Goal: Task Accomplishment & Management: Complete application form

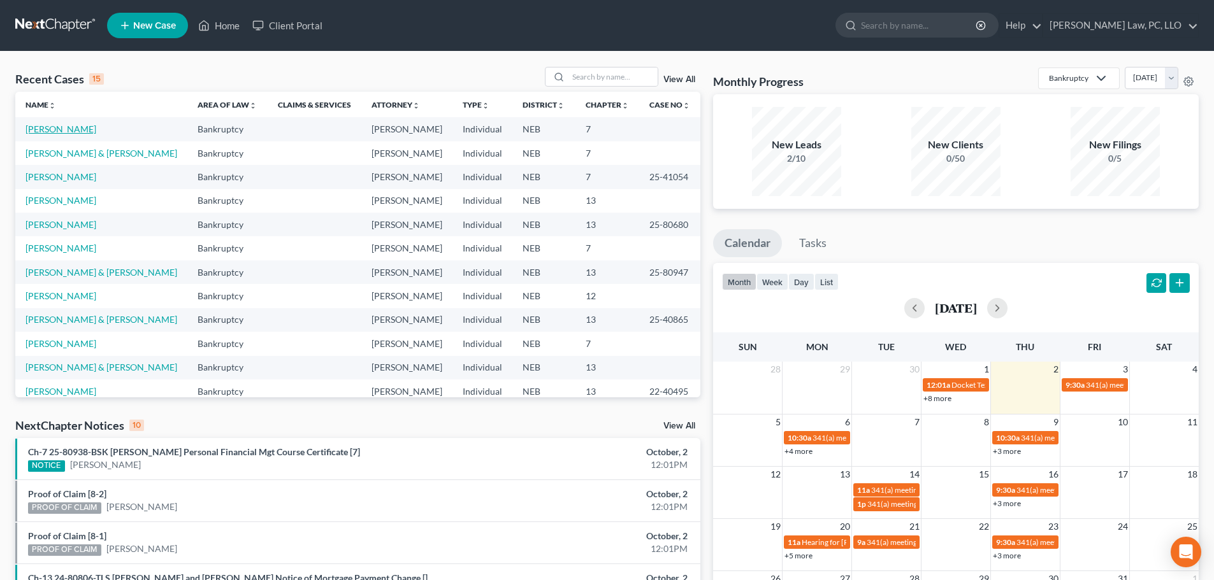
click at [49, 128] on link "[PERSON_NAME]" at bounding box center [60, 129] width 71 height 11
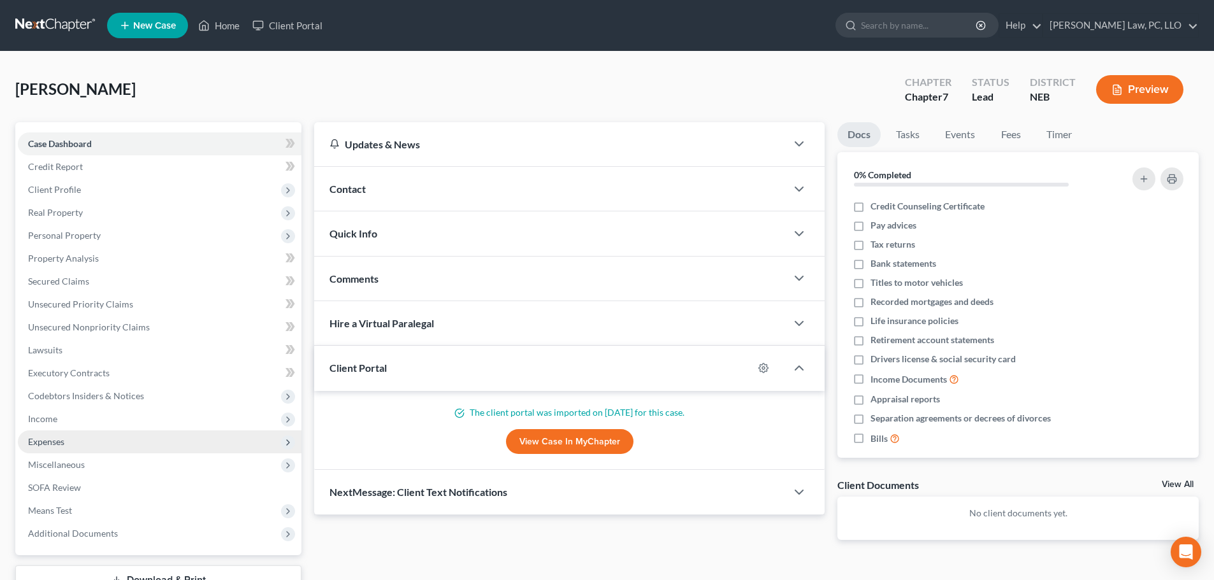
click at [56, 449] on span "Expenses" at bounding box center [160, 442] width 284 height 23
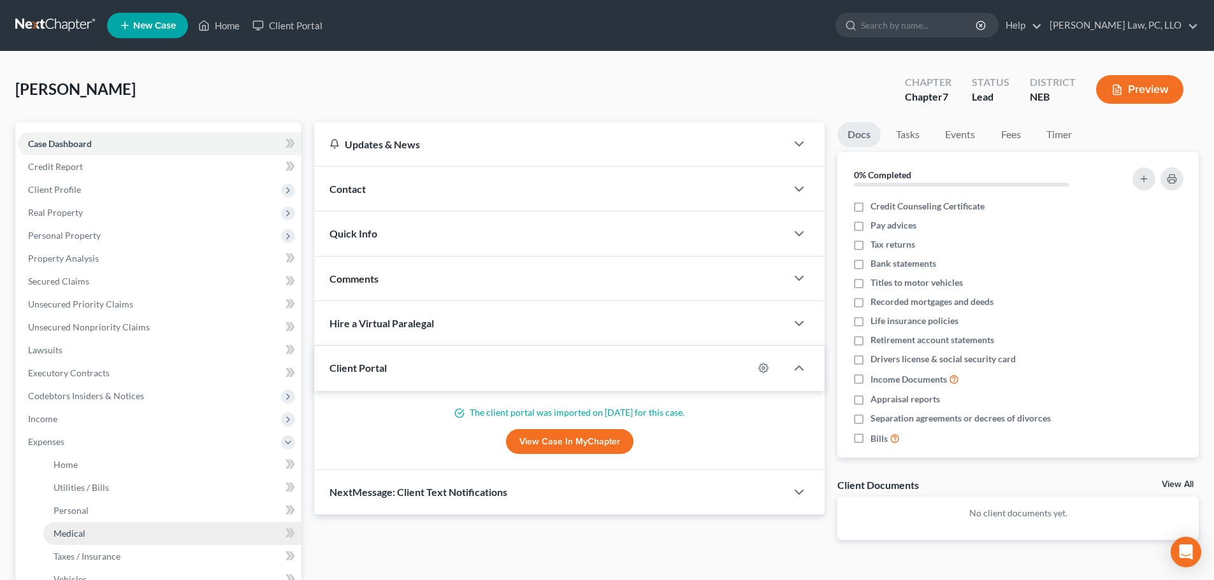
click at [83, 529] on span "Medical" at bounding box center [70, 533] width 32 height 11
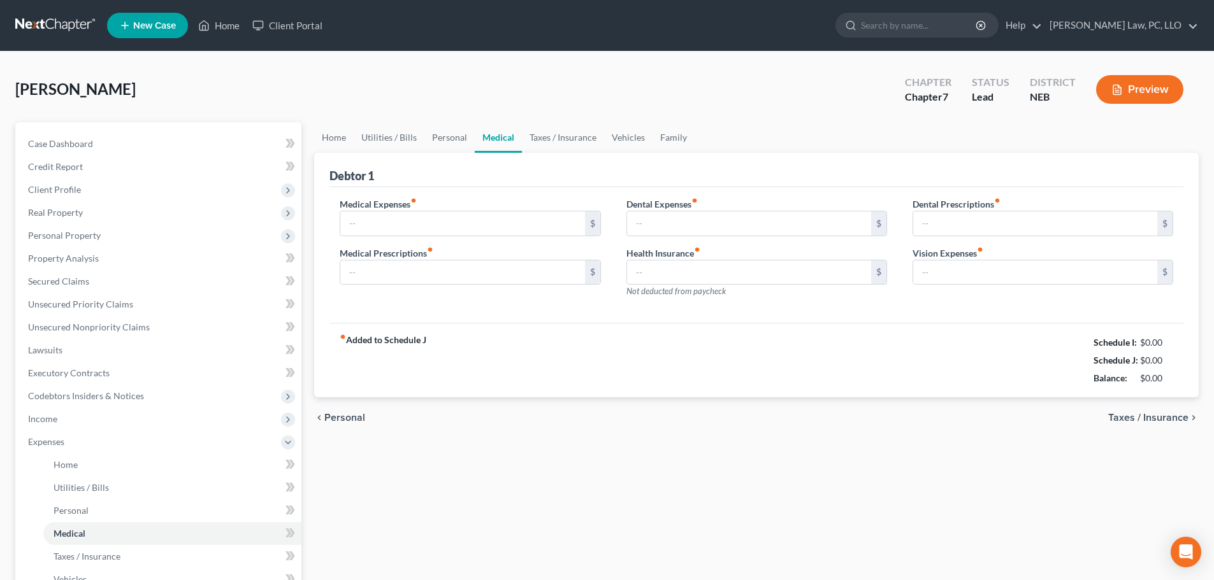
type input "200.00"
type input "0.00"
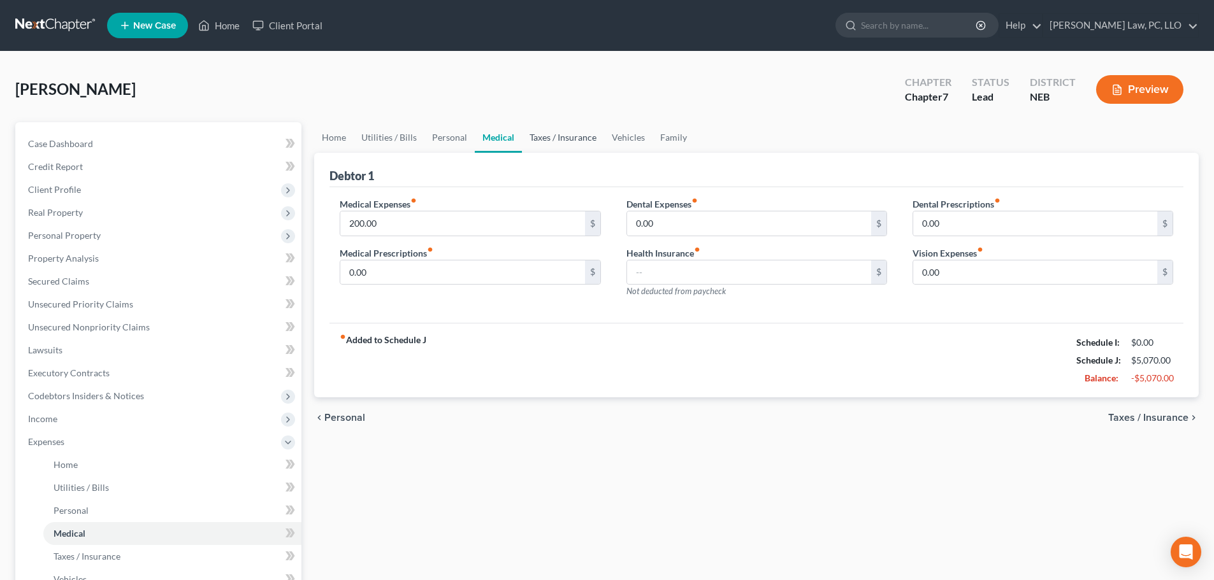
click at [550, 137] on link "Taxes / Insurance" at bounding box center [563, 137] width 82 height 31
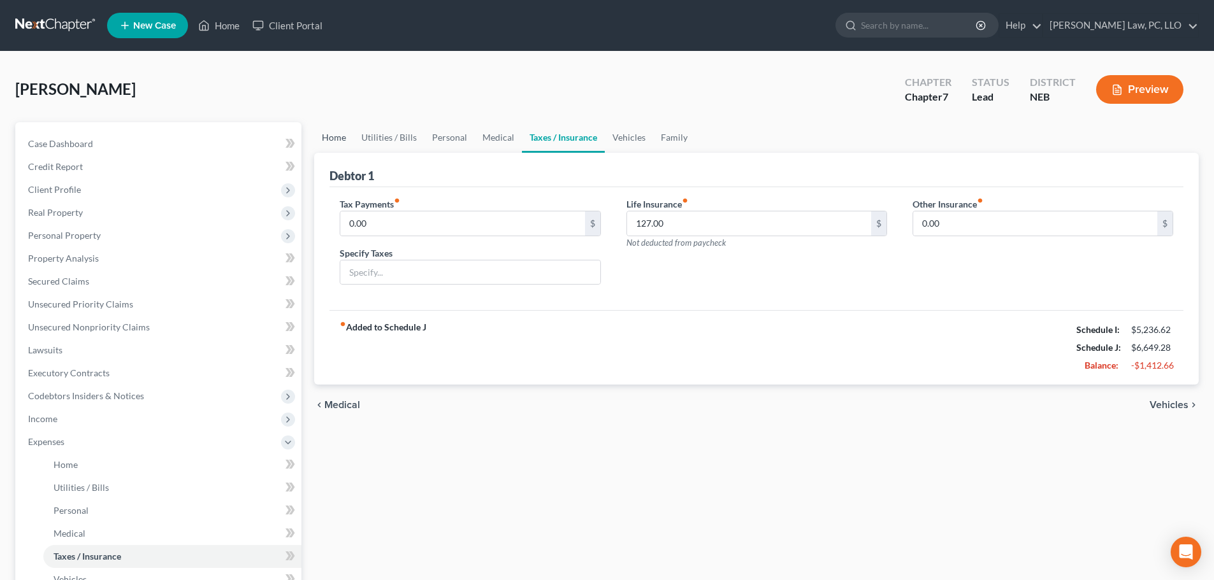
click at [323, 141] on link "Home" at bounding box center [334, 137] width 40 height 31
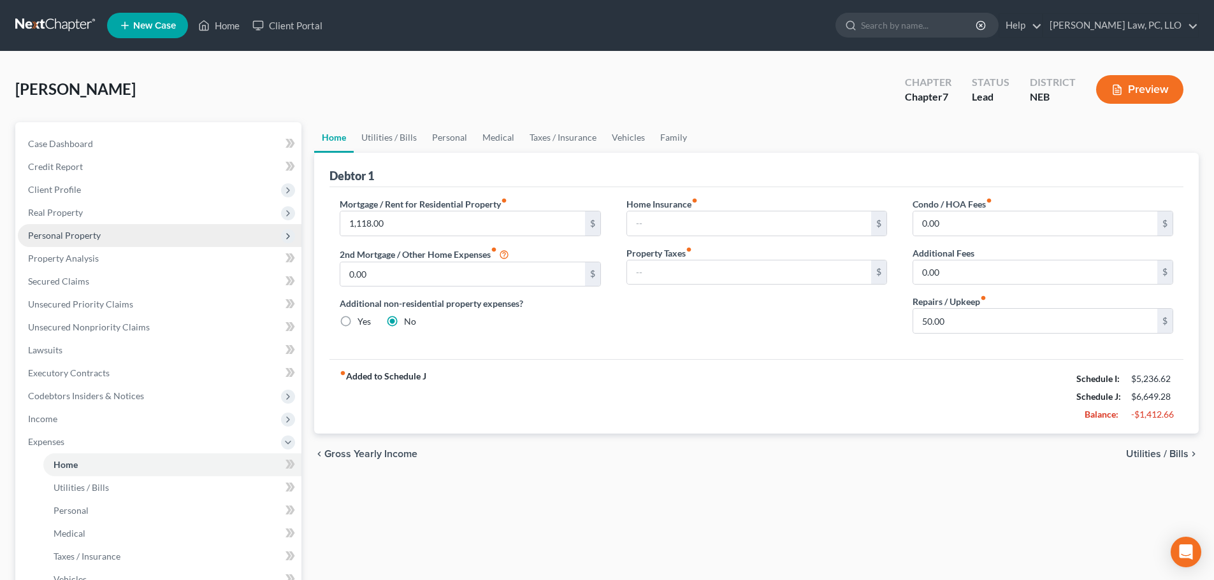
click at [134, 238] on span "Personal Property" at bounding box center [160, 235] width 284 height 23
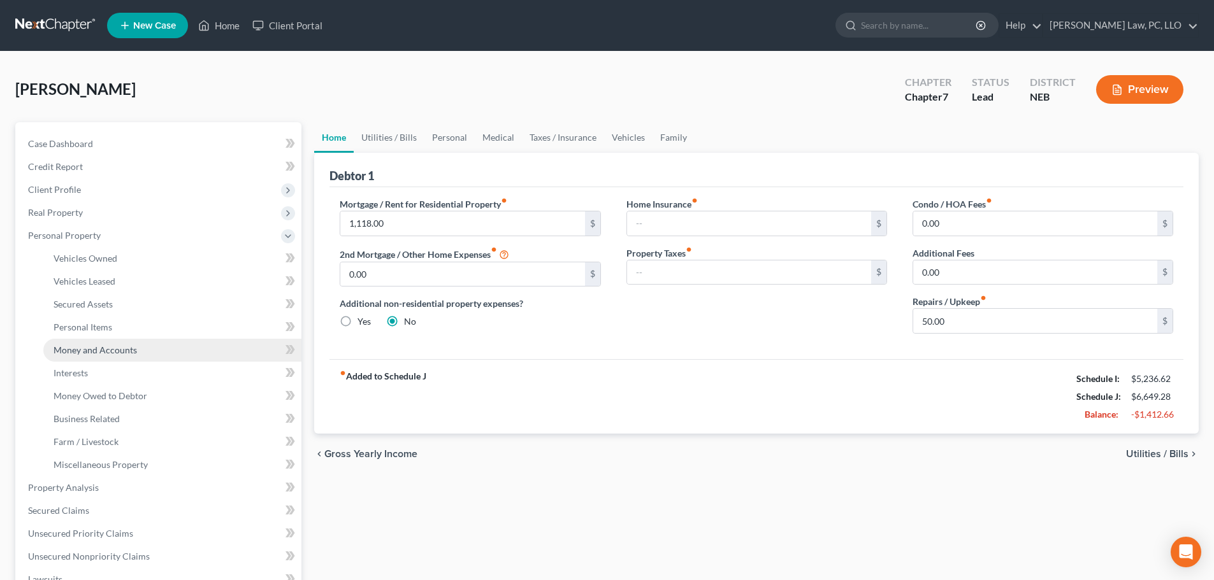
click at [143, 352] on link "Money and Accounts" at bounding box center [172, 350] width 258 height 23
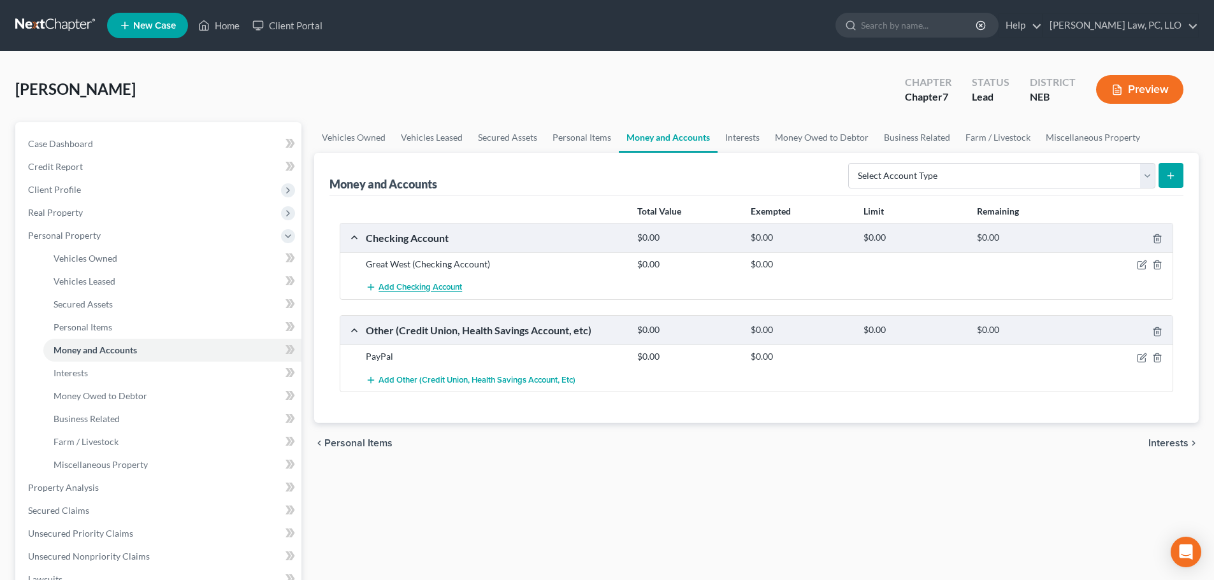
click at [435, 292] on span "Add Checking Account" at bounding box center [419, 288] width 83 height 10
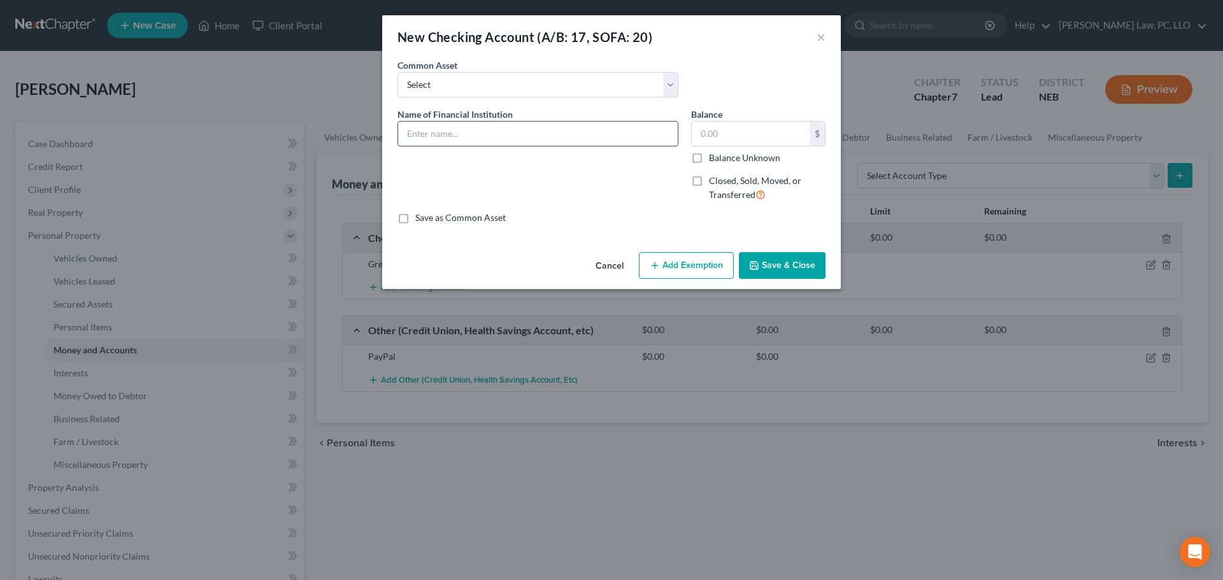
click at [447, 129] on input "text" at bounding box center [538, 134] width 280 height 24
type input "First Interstate Bank"
click at [770, 263] on button "Save & Close" at bounding box center [782, 265] width 87 height 27
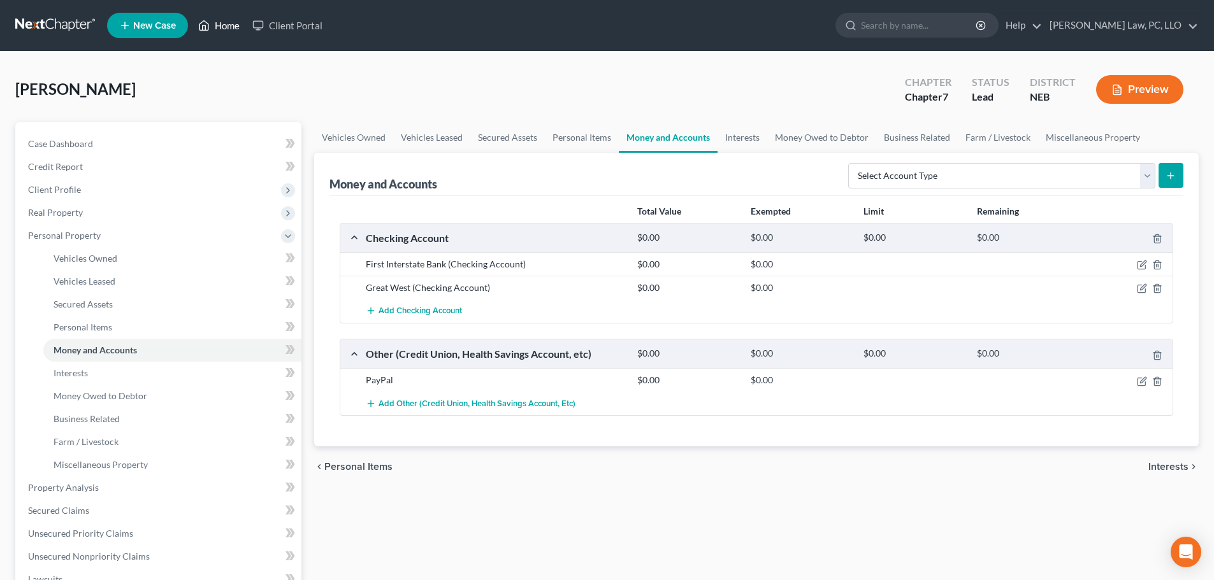
click at [217, 29] on link "Home" at bounding box center [219, 25] width 54 height 23
